Goal: Go to known website: Access a specific website the user already knows

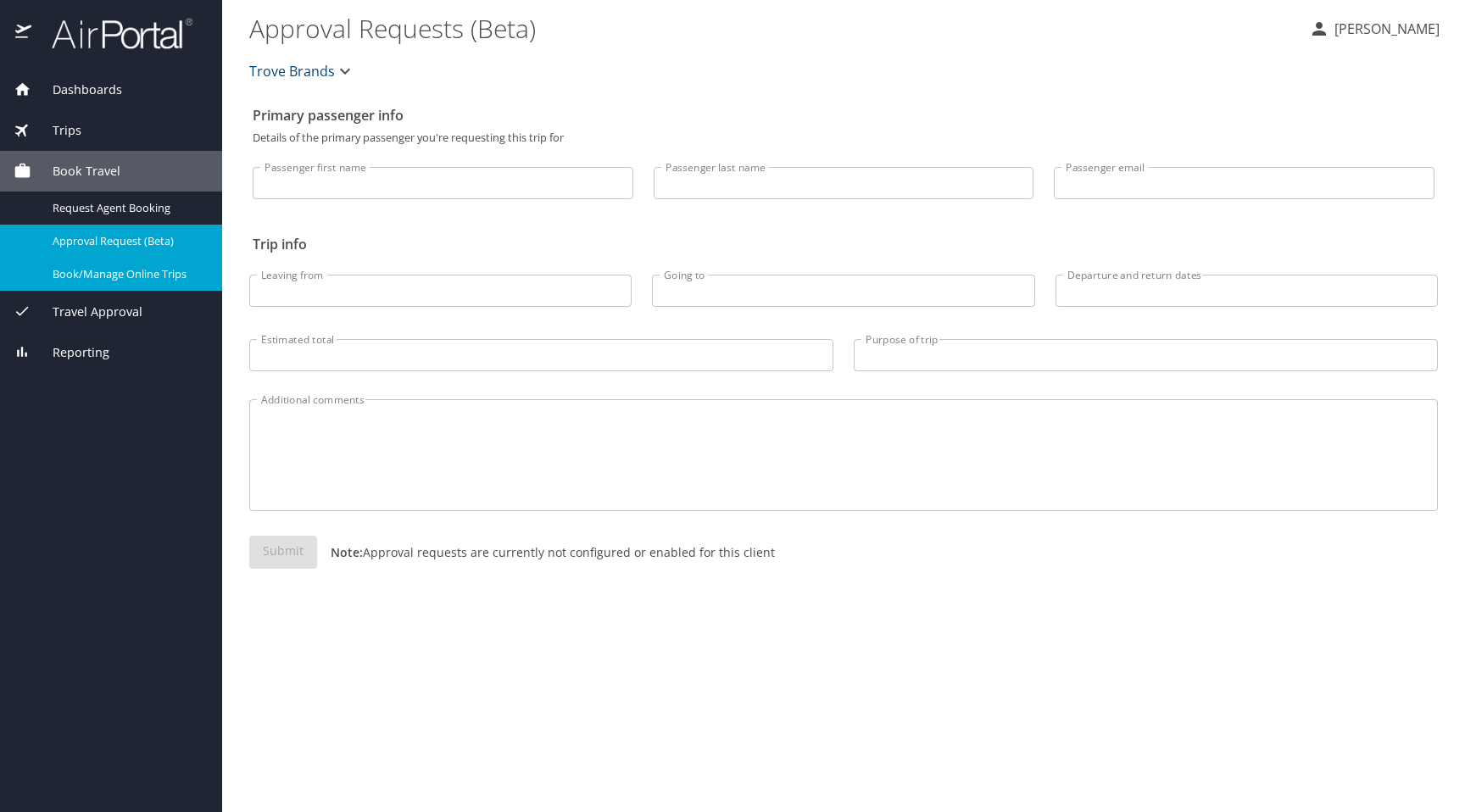
click at [109, 273] on span "Book/Manage Online Trips" at bounding box center [127, 274] width 149 height 16
click at [96, 281] on span "Book/Manage Online Trips" at bounding box center [127, 274] width 149 height 16
